Goal: Transaction & Acquisition: Purchase product/service

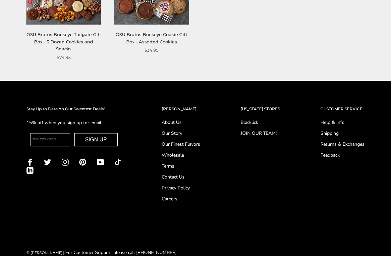
scroll to position [430, 0]
click at [338, 130] on link "Shipping" at bounding box center [342, 133] width 44 height 7
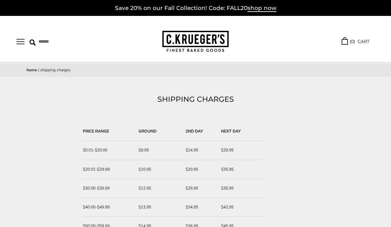
click at [30, 67] on link "Home" at bounding box center [31, 69] width 11 height 5
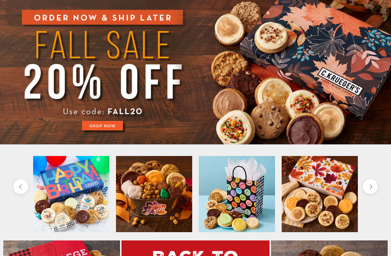
scroll to position [67, 0]
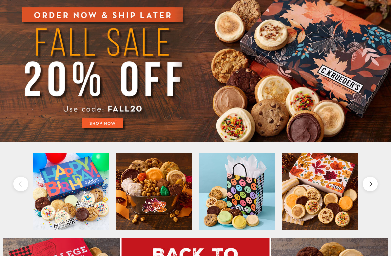
click at [97, 123] on img at bounding box center [195, 68] width 391 height 147
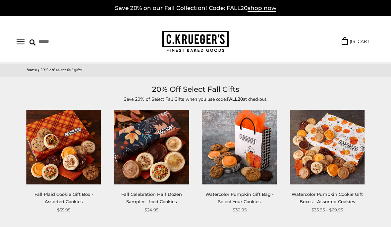
click at [29, 67] on link "Home" at bounding box center [31, 69] width 11 height 5
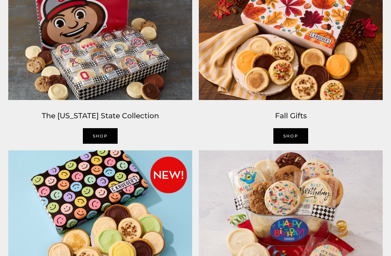
scroll to position [442, 0]
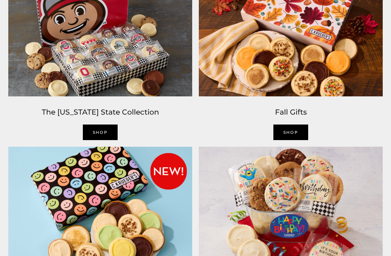
click at [96, 137] on link "SHOP" at bounding box center [100, 132] width 35 height 16
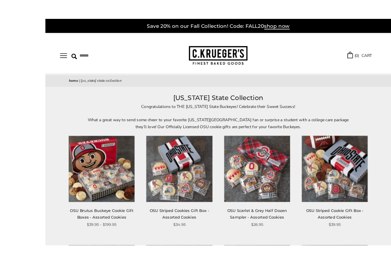
scroll to position [40, 0]
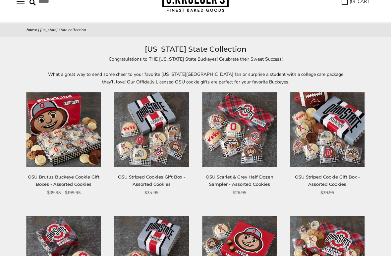
click at [282, 180] on div "**********" at bounding box center [320, 144] width 88 height 104
click at [276, 157] on img at bounding box center [239, 129] width 74 height 74
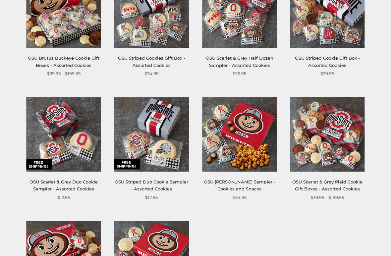
scroll to position [159, 0]
click at [339, 183] on link "OSU Scarlet & Grey Plaid Cookie Gift Boxes - Assorted Cookies" at bounding box center [327, 185] width 70 height 12
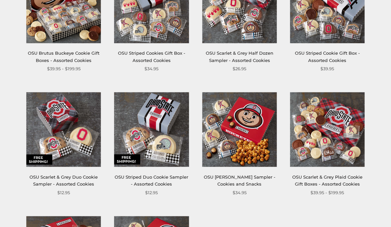
scroll to position [162, 0]
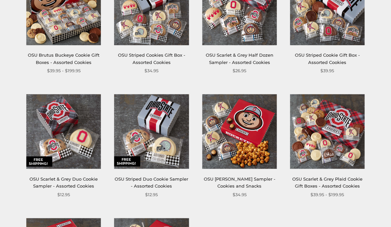
click at [352, 177] on link "OSU Scarlet & Grey Plaid Cookie Gift Boxes - Assorted Cookies" at bounding box center [327, 182] width 70 height 12
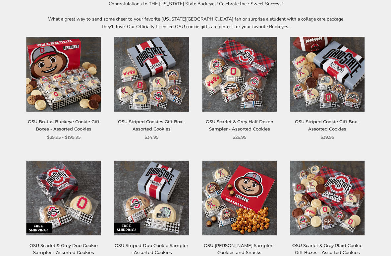
scroll to position [95, 0]
click at [148, 127] on link "OSU Striped Cookies Gift Box - Assorted Cookies" at bounding box center [151, 125] width 67 height 12
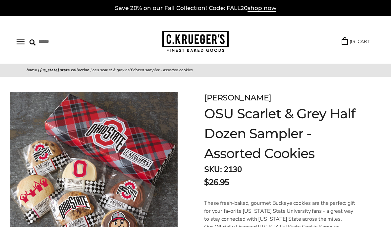
click at [40, 120] on img at bounding box center [93, 175] width 167 height 167
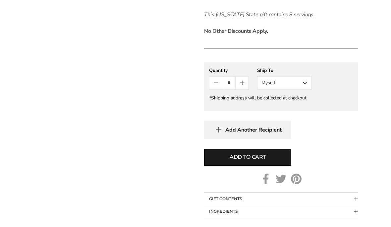
type input "**********"
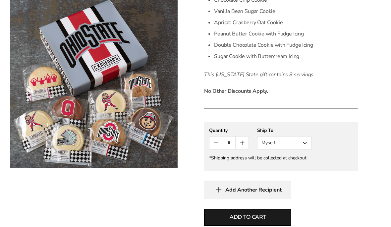
scroll to position [253, 0]
click at [265, 213] on span "Add to cart" at bounding box center [247, 217] width 36 height 8
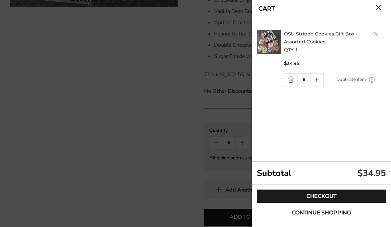
click at [323, 197] on link "Checkout" at bounding box center [321, 195] width 129 height 13
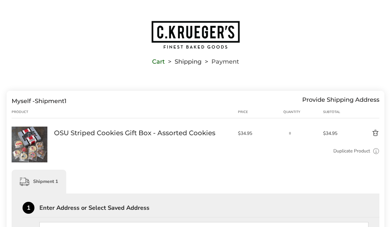
click at [22, 139] on img at bounding box center [30, 144] width 36 height 36
